Goal: Task Accomplishment & Management: Use online tool/utility

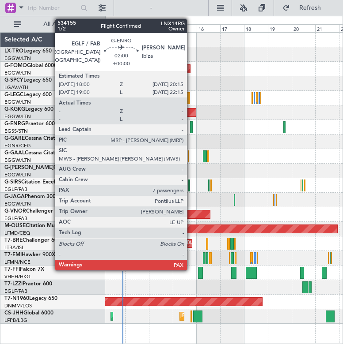
click at [191, 125] on div at bounding box center [191, 127] width 3 height 12
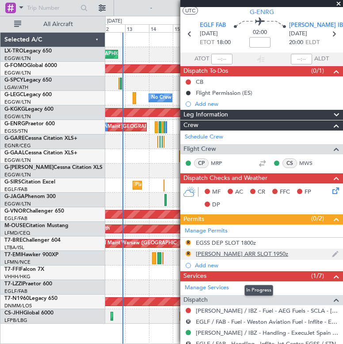
scroll to position [19, 0]
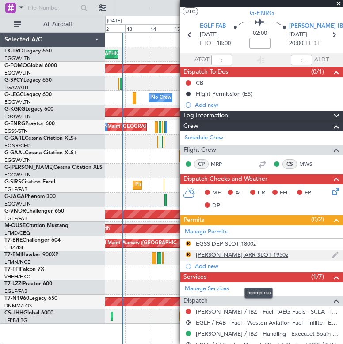
click at [259, 278] on div "Services (1/7)" at bounding box center [261, 277] width 162 height 10
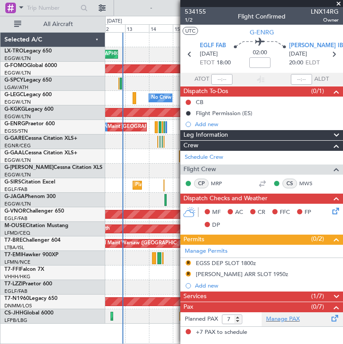
scroll to position [0, 0]
click at [262, 294] on div "Services (1/7)" at bounding box center [261, 297] width 162 height 10
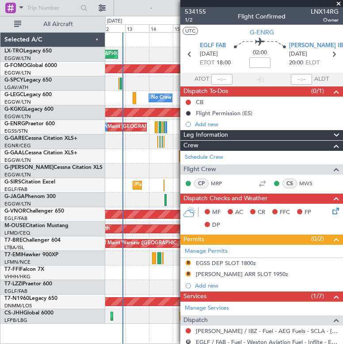
click at [337, 1] on span at bounding box center [338, 4] width 9 height 8
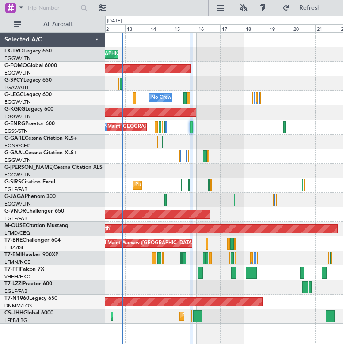
type input "0"
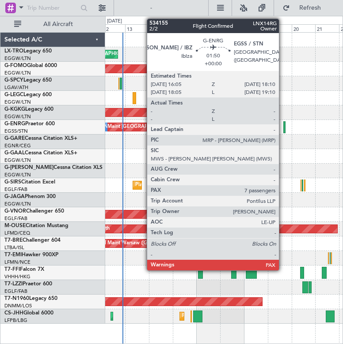
click at [283, 131] on div at bounding box center [284, 127] width 2 height 12
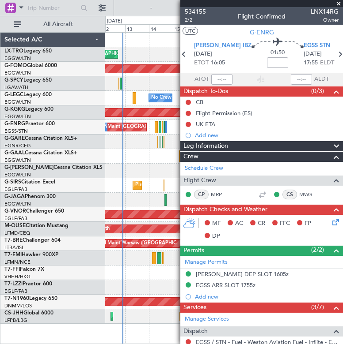
click at [337, 5] on span at bounding box center [338, 4] width 9 height 8
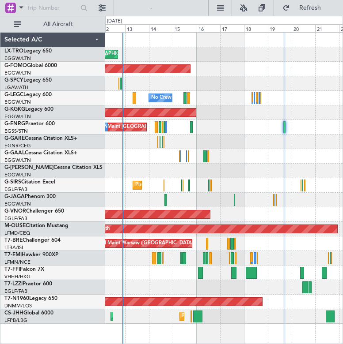
type input "0"
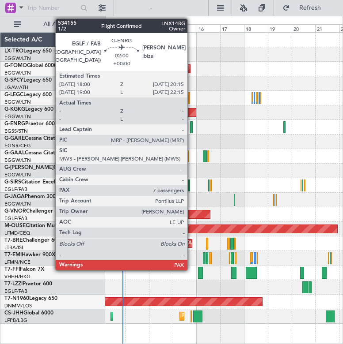
click at [191, 125] on div at bounding box center [191, 127] width 3 height 12
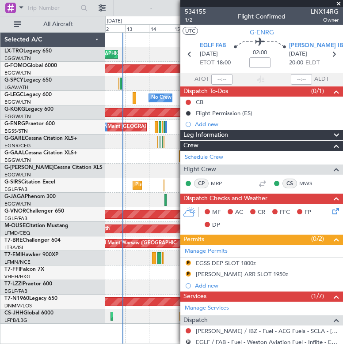
click at [341, 4] on span at bounding box center [338, 4] width 9 height 8
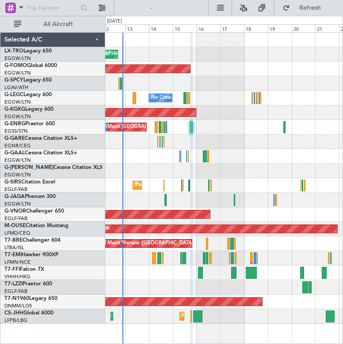
type input "0"
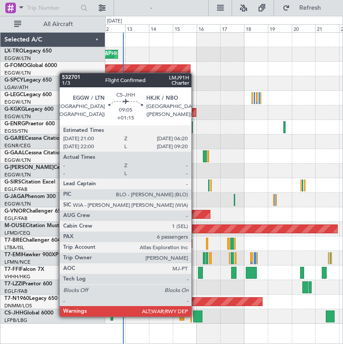
click at [195, 316] on div at bounding box center [197, 317] width 9 height 12
